Goal: Information Seeking & Learning: Learn about a topic

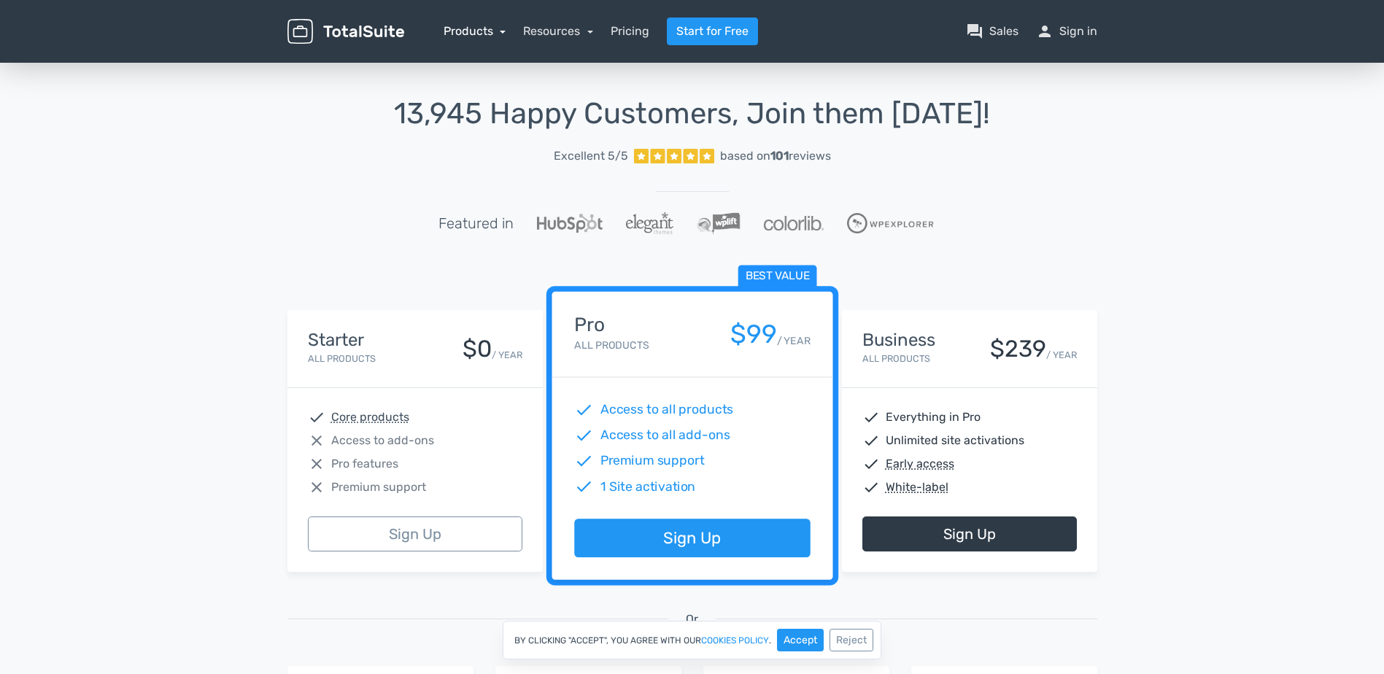
click at [494, 34] on link "Products" at bounding box center [475, 31] width 63 height 14
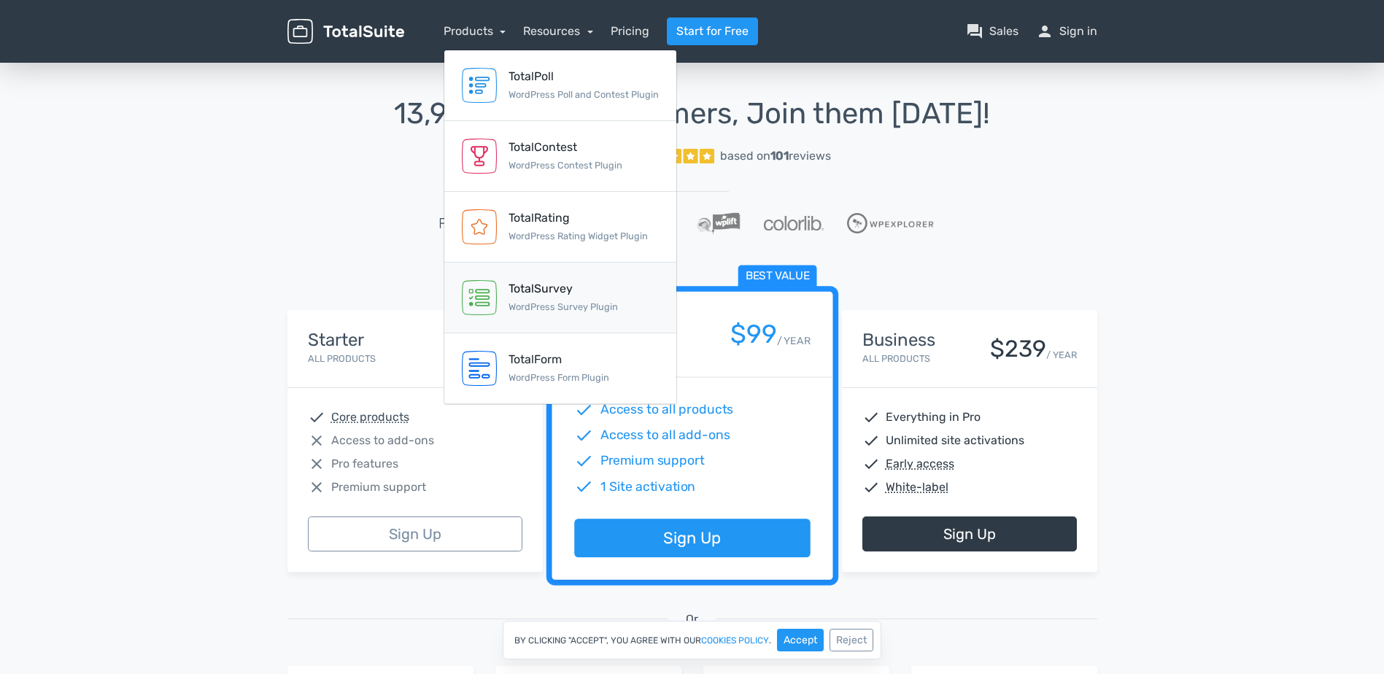
click at [549, 289] on div "TotalSurvey" at bounding box center [563, 289] width 109 height 18
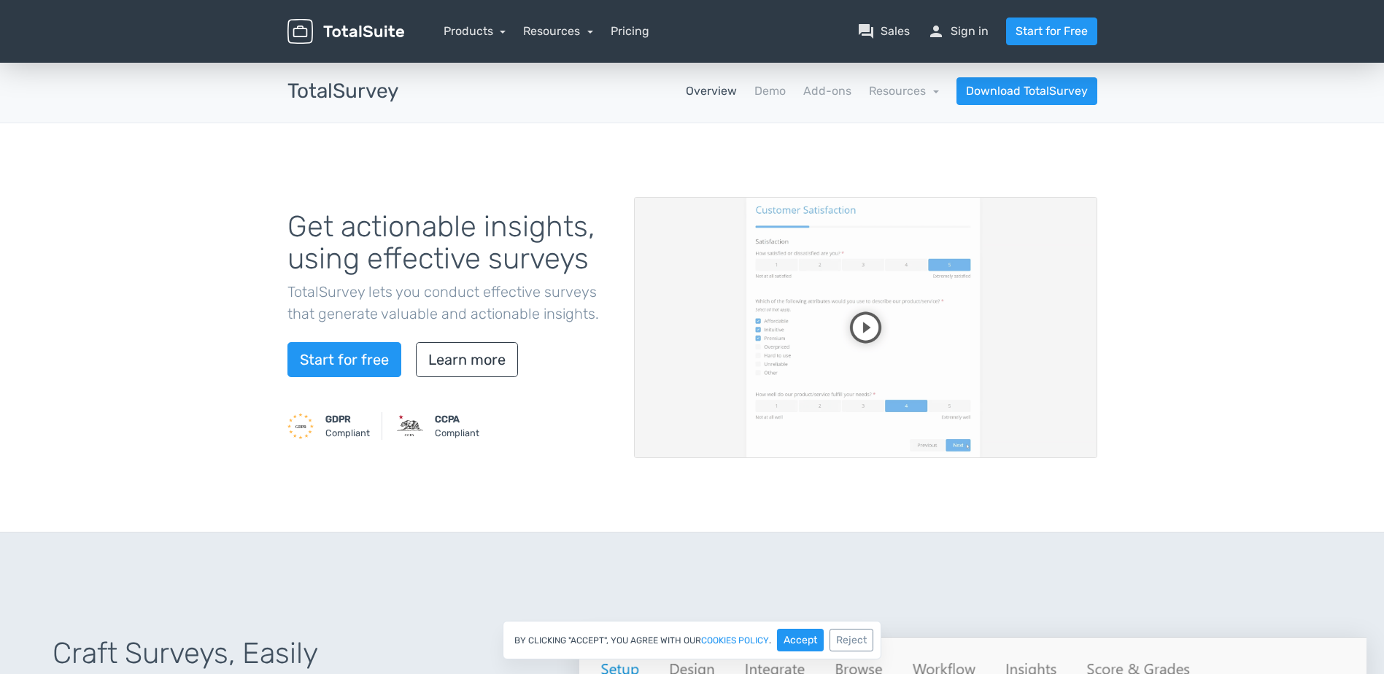
click at [863, 331] on video at bounding box center [865, 327] width 463 height 261
click at [1012, 394] on video at bounding box center [865, 327] width 463 height 261
click at [989, 360] on video at bounding box center [865, 327] width 463 height 261
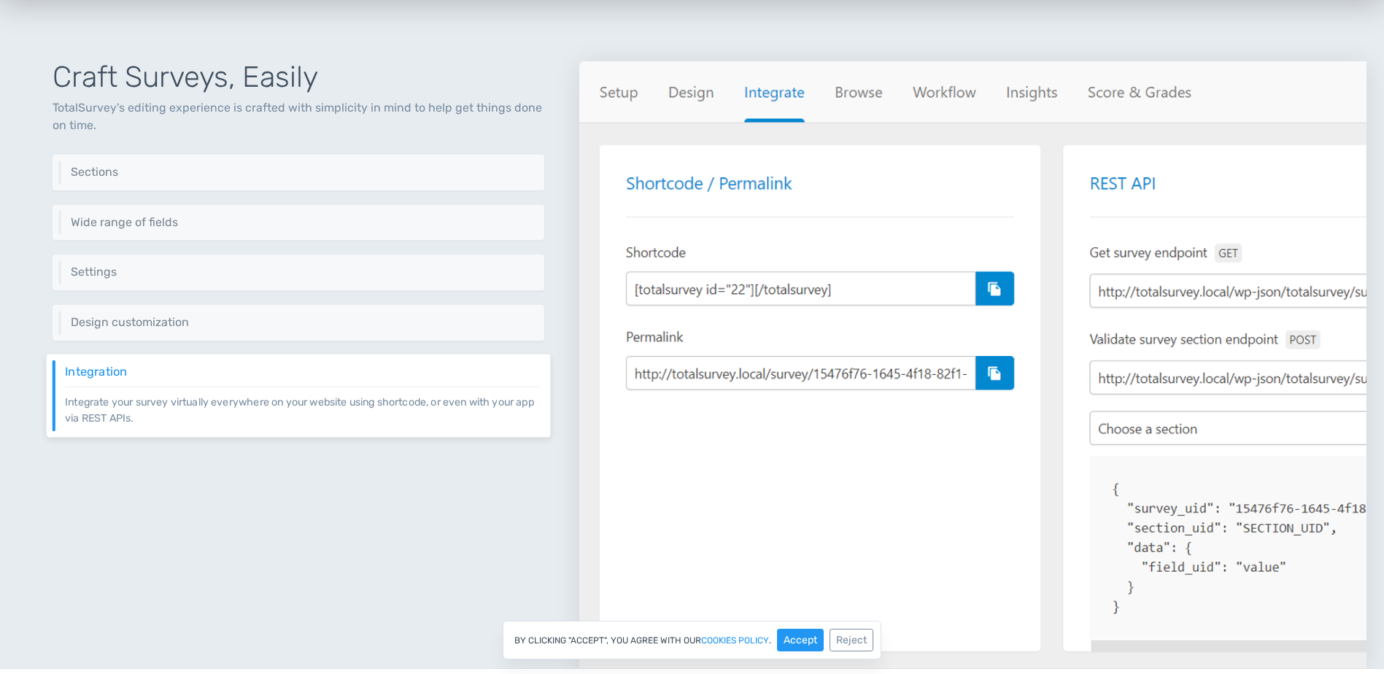
scroll to position [511, 0]
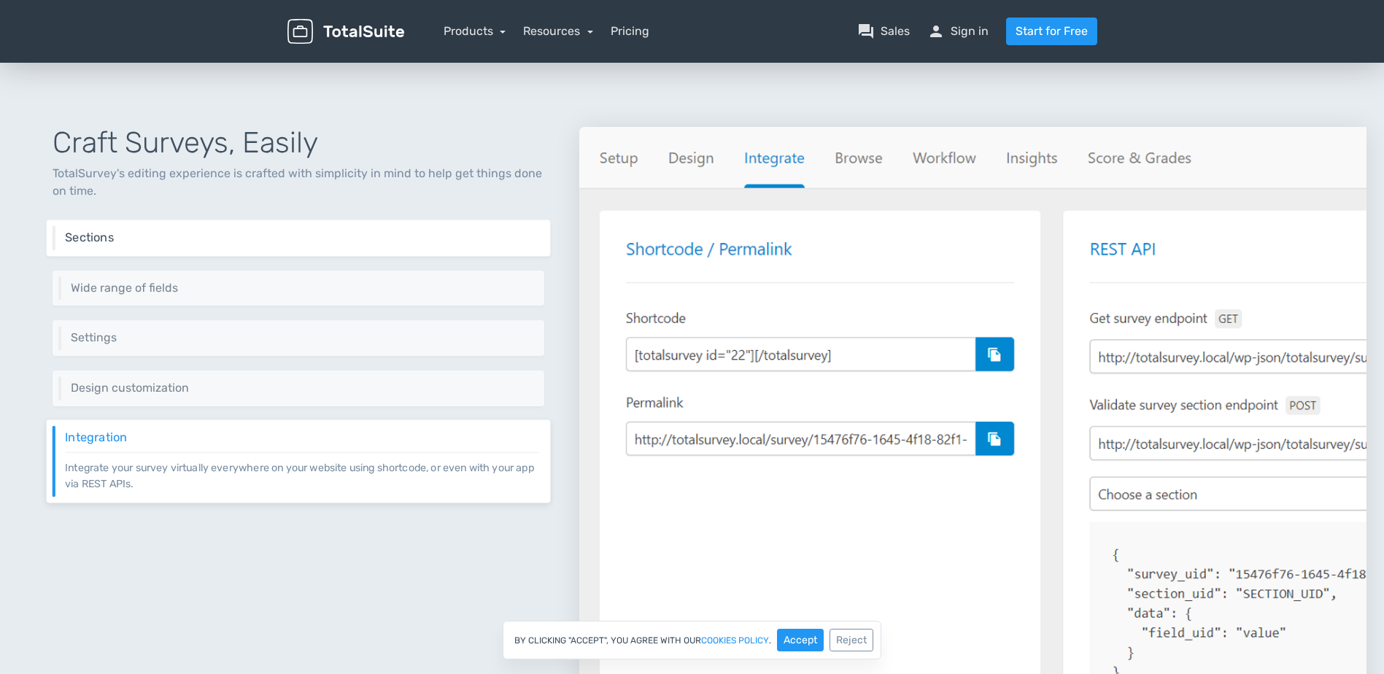
click at [295, 234] on h6 "Sections" at bounding box center [302, 237] width 474 height 13
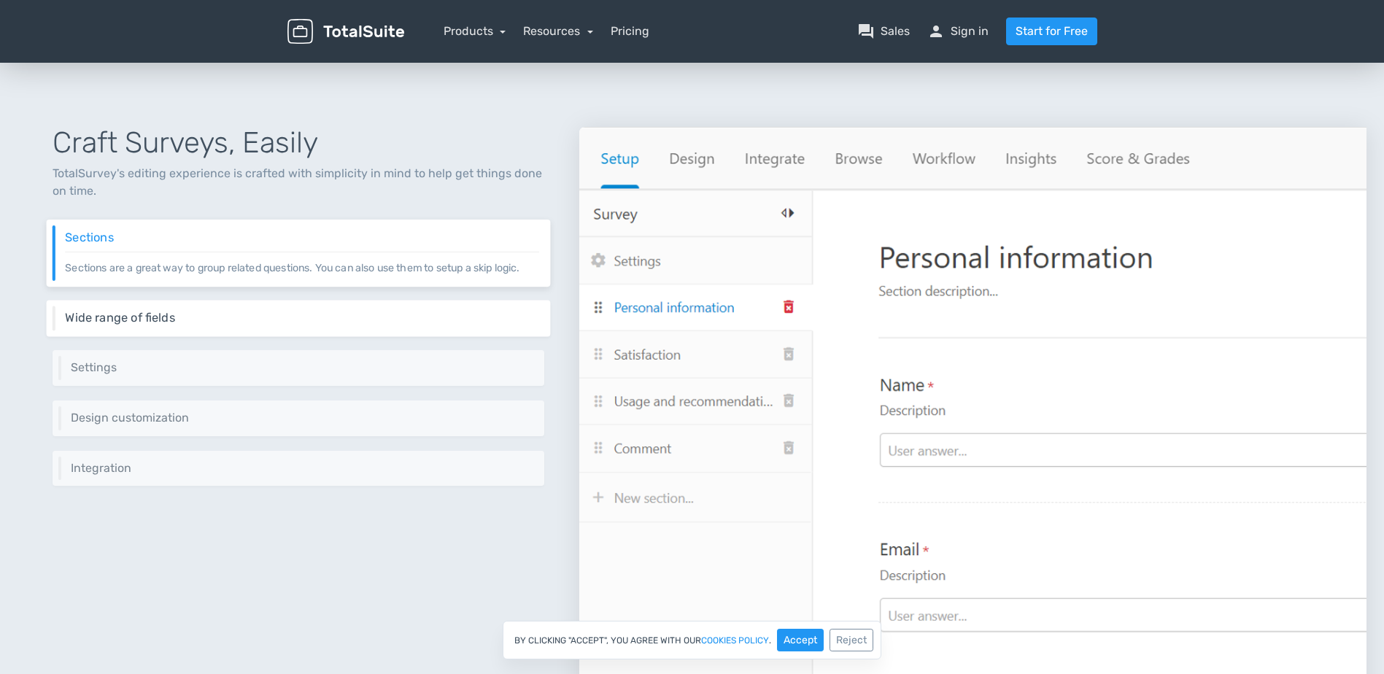
click at [346, 312] on h6 "Wide range of fields" at bounding box center [302, 318] width 474 height 13
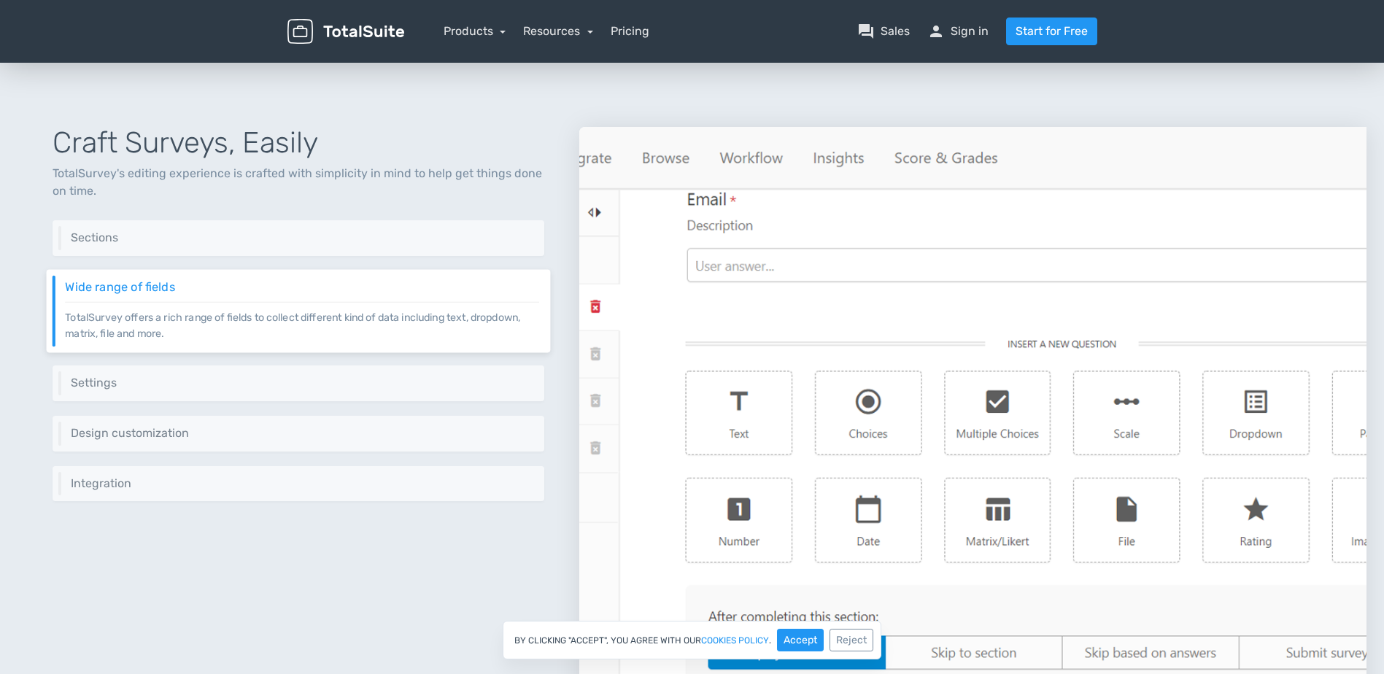
click at [342, 361] on div "Craft Surveys, Easily TotalSurvey's editing experience is crafted with simplici…" at bounding box center [299, 413] width 562 height 642
click at [339, 388] on h6 "Settings" at bounding box center [302, 383] width 474 height 13
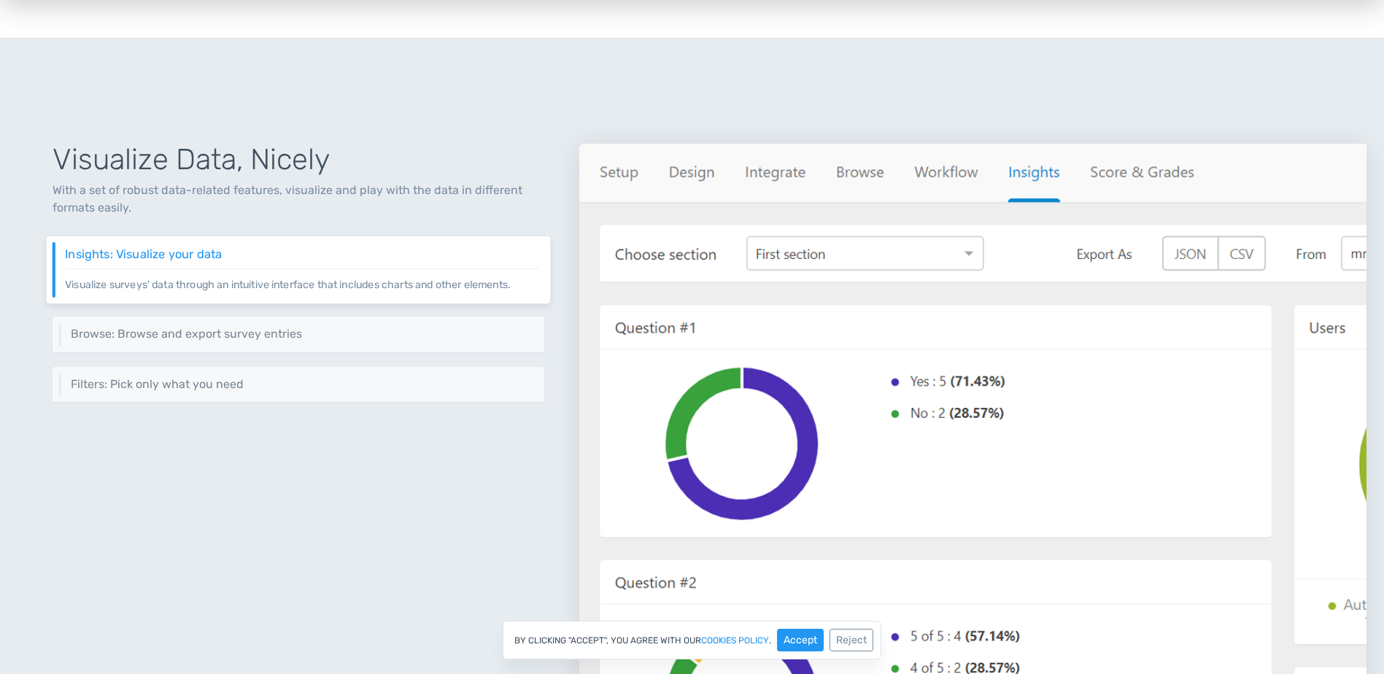
scroll to position [1606, 0]
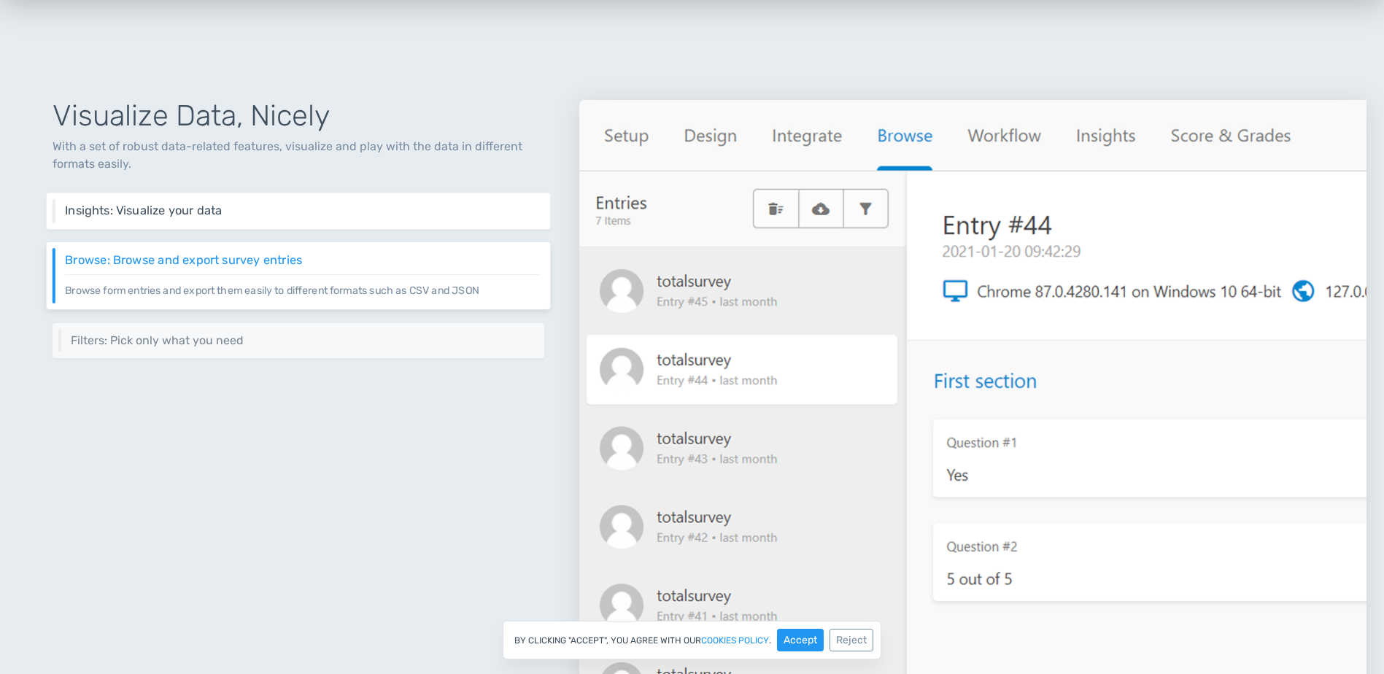
click at [181, 223] on div "Insights: Visualize your data Visualize surveys' data through an intuitive inte…" at bounding box center [299, 211] width 504 height 36
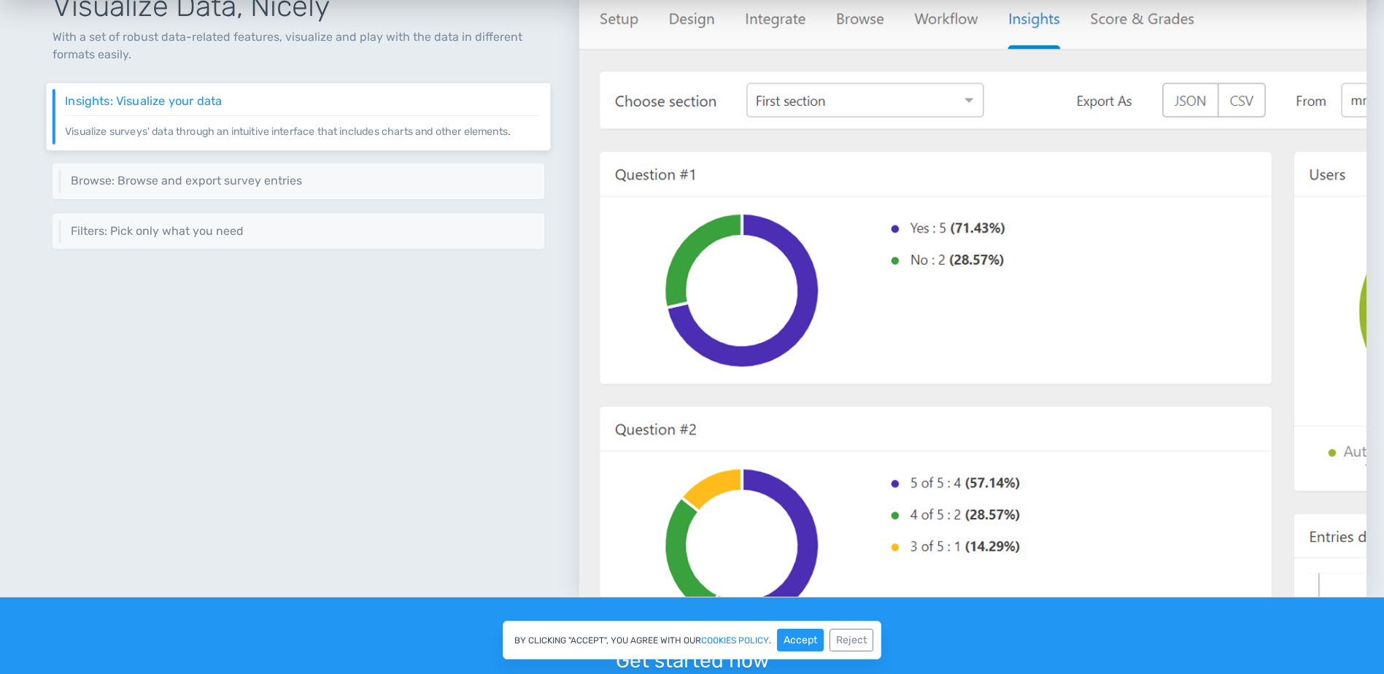
scroll to position [1679, 0]
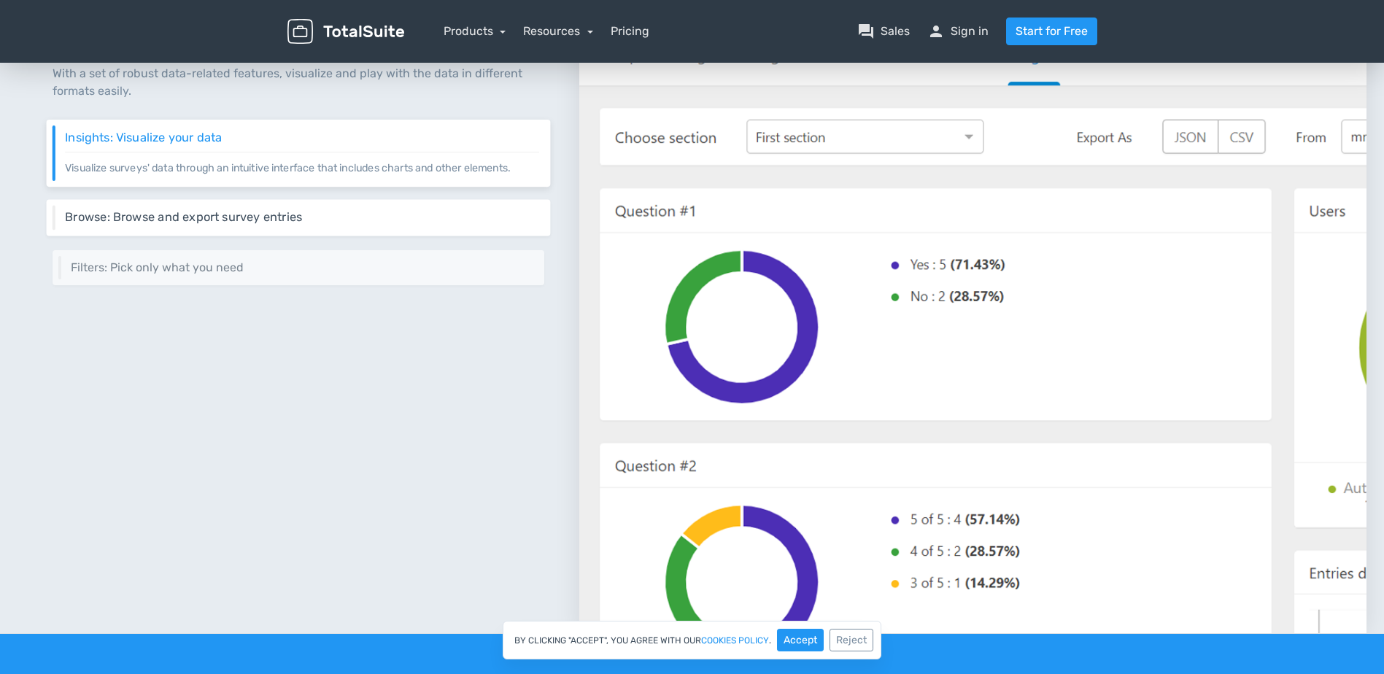
click at [209, 219] on h6 "Browse: Browse and export survey entries" at bounding box center [302, 217] width 474 height 13
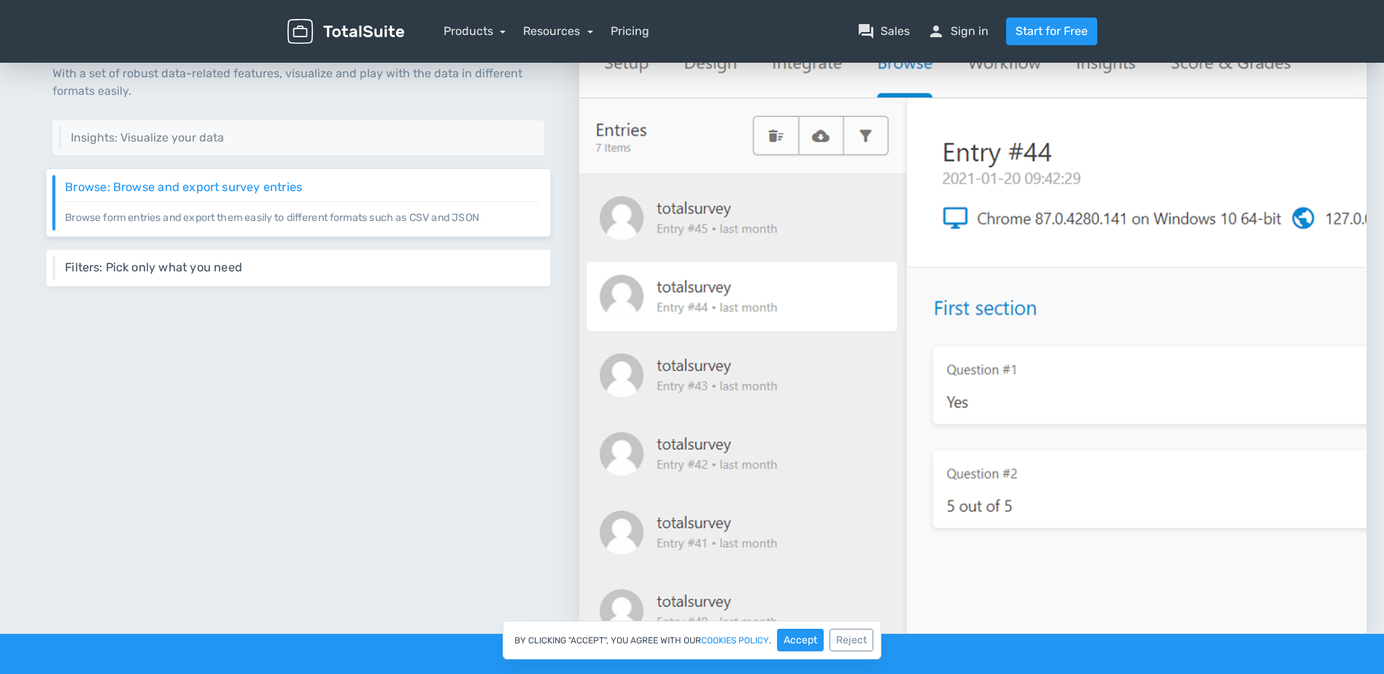
click at [209, 269] on h6 "Filters: Pick only what you need" at bounding box center [302, 267] width 474 height 13
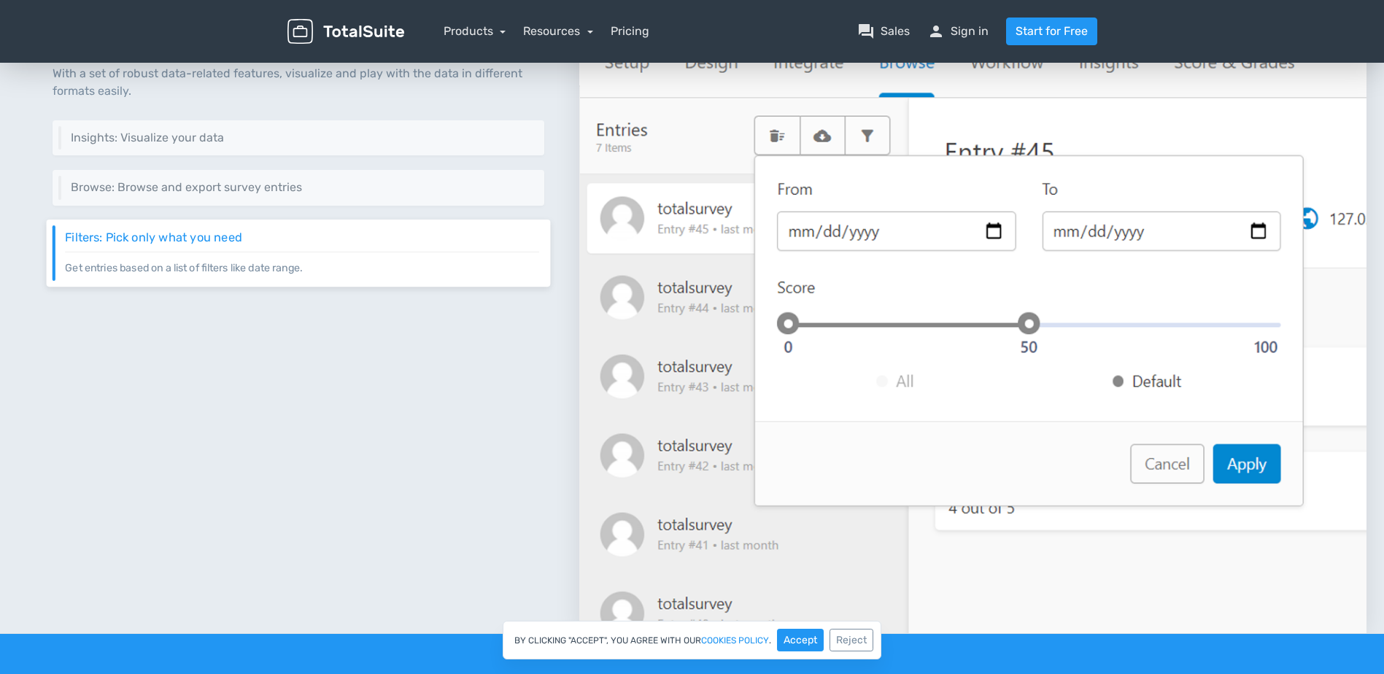
click at [311, 350] on div "Visualize Data, Nicely With a set of robust data-related features, visualize an…" at bounding box center [299, 313] width 562 height 642
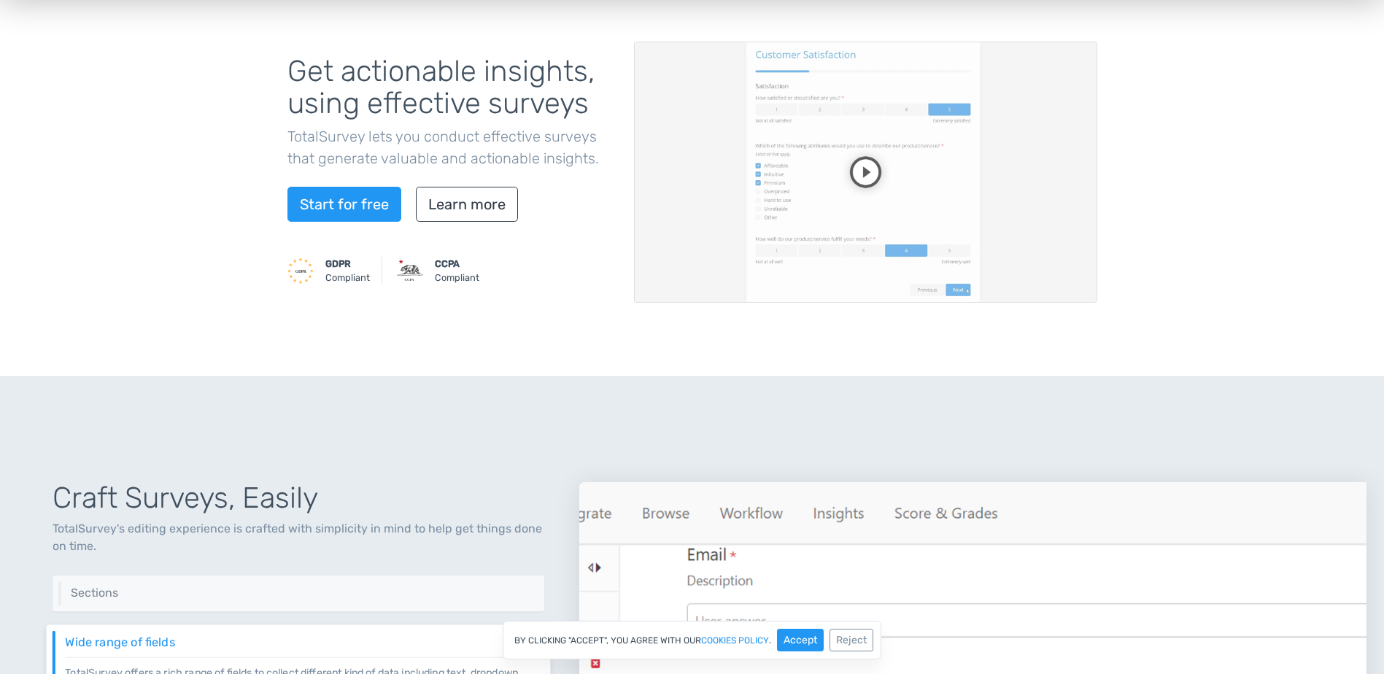
scroll to position [0, 0]
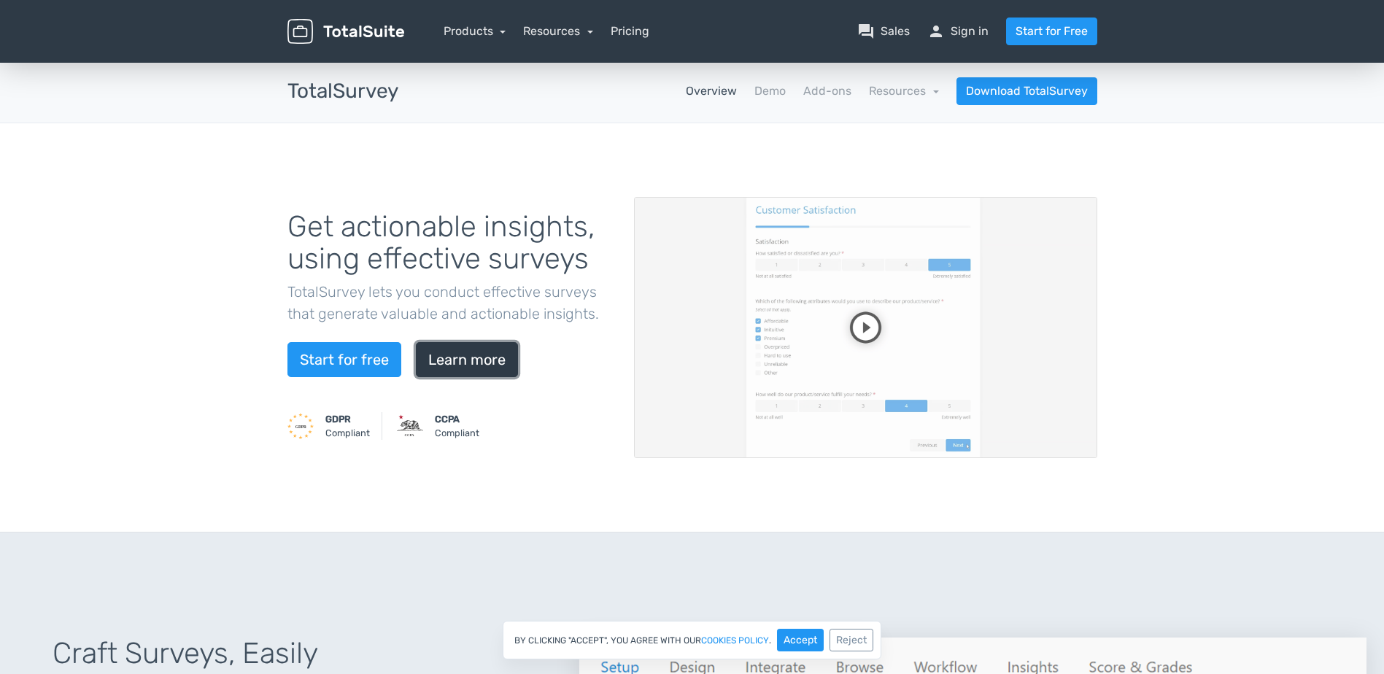
click at [474, 355] on link "Learn more" at bounding box center [467, 359] width 102 height 35
click at [480, 34] on link "Products" at bounding box center [475, 31] width 63 height 14
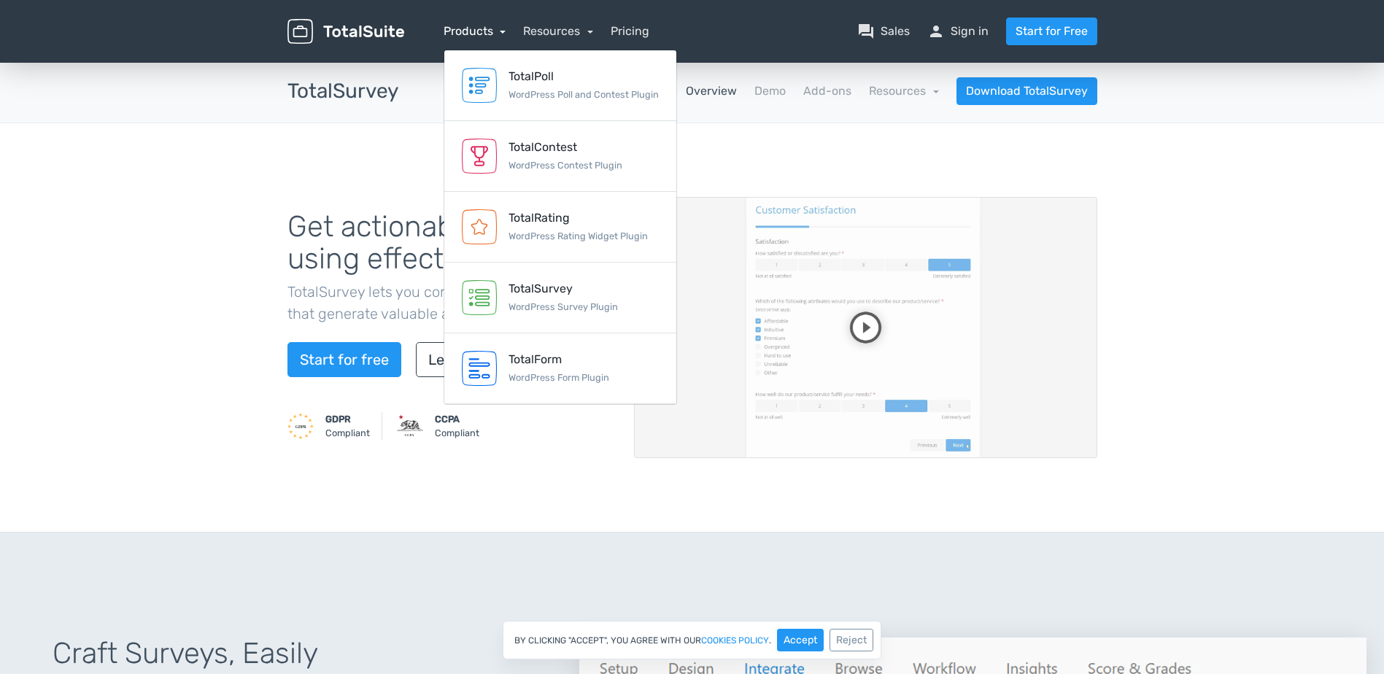
click at [480, 34] on link "Products" at bounding box center [475, 31] width 63 height 14
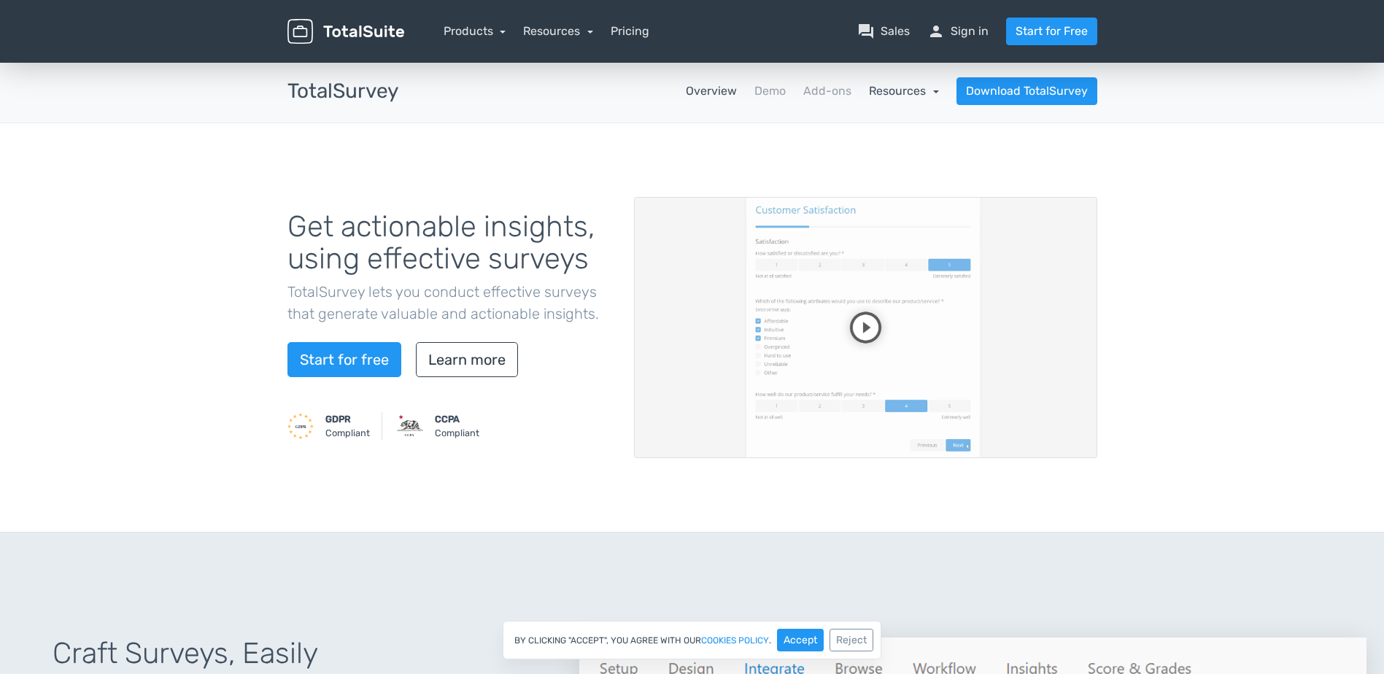
click at [898, 93] on link "Resources" at bounding box center [904, 91] width 70 height 14
click at [832, 89] on link "Add-ons" at bounding box center [828, 91] width 48 height 18
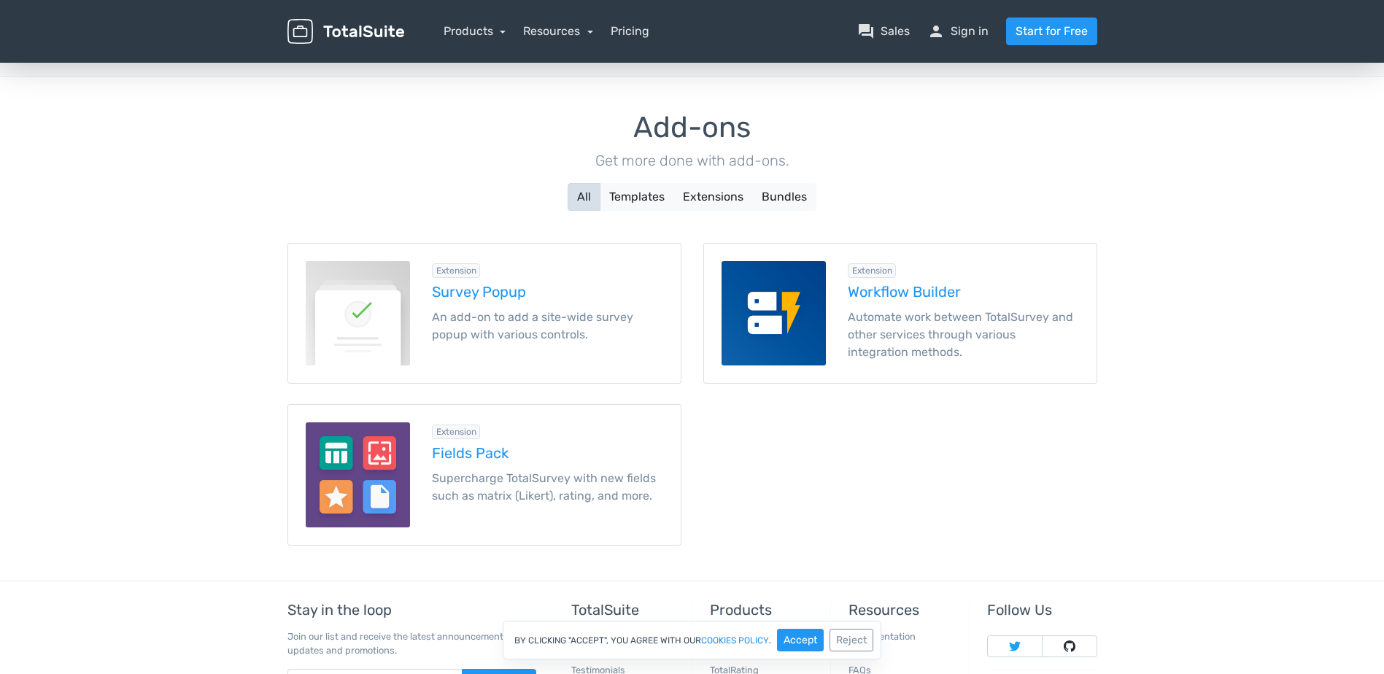
scroll to position [73, 0]
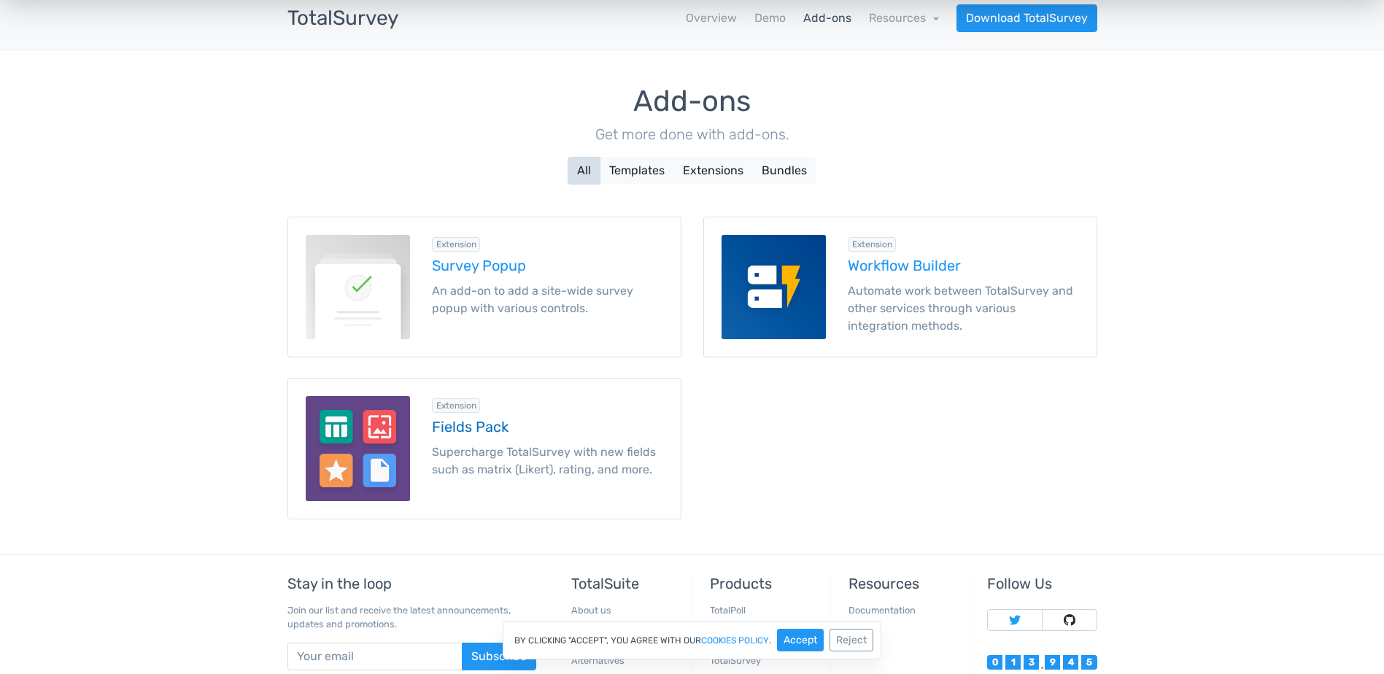
click at [493, 442] on div "Extension Fields Pack Supercharge TotalSurvey with new fields such as matrix (L…" at bounding box center [547, 448] width 253 height 104
